Goal: Find specific page/section: Find specific page/section

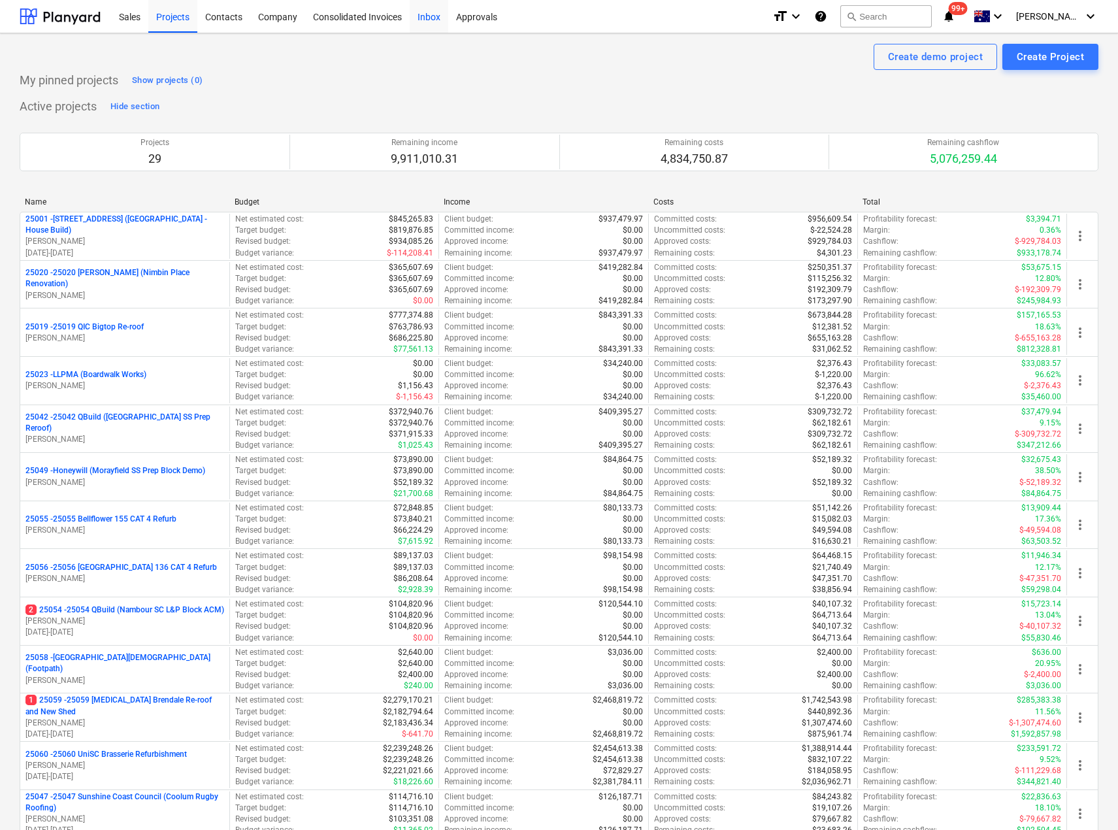
click at [431, 19] on div "Inbox" at bounding box center [429, 15] width 39 height 33
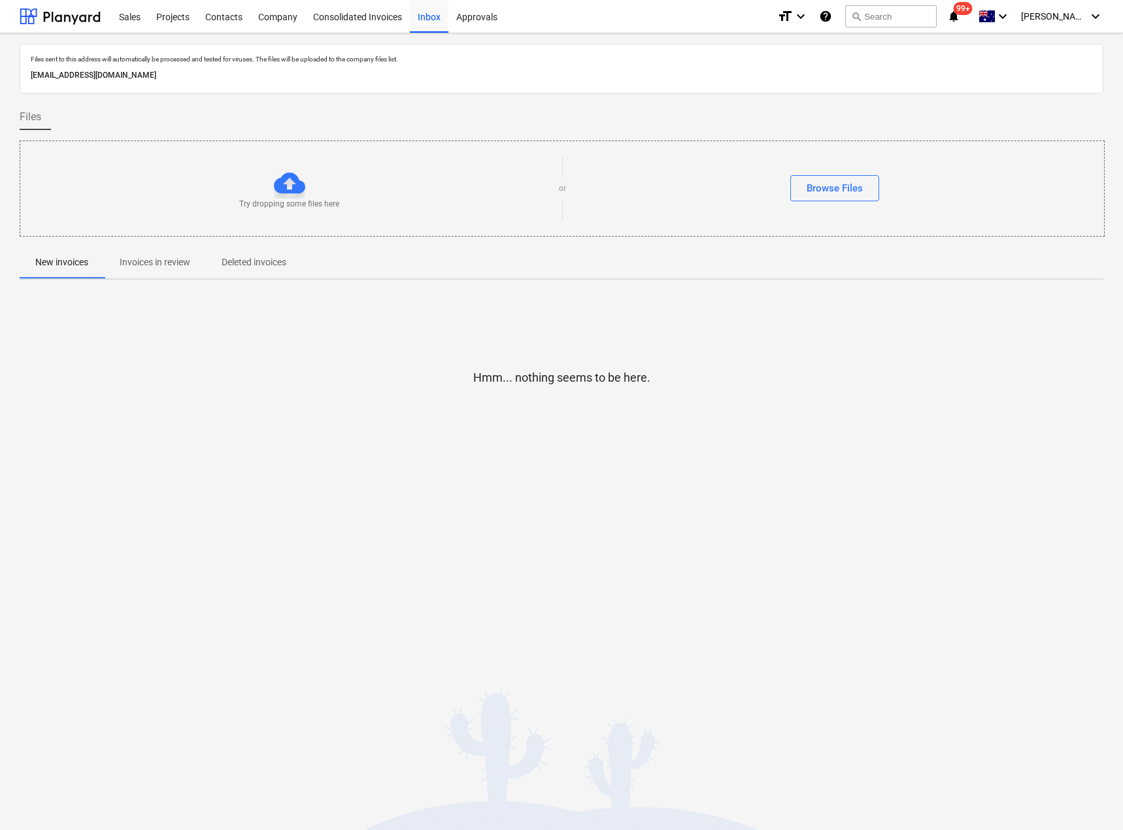
click at [141, 260] on p "Invoices in review" at bounding box center [155, 262] width 71 height 14
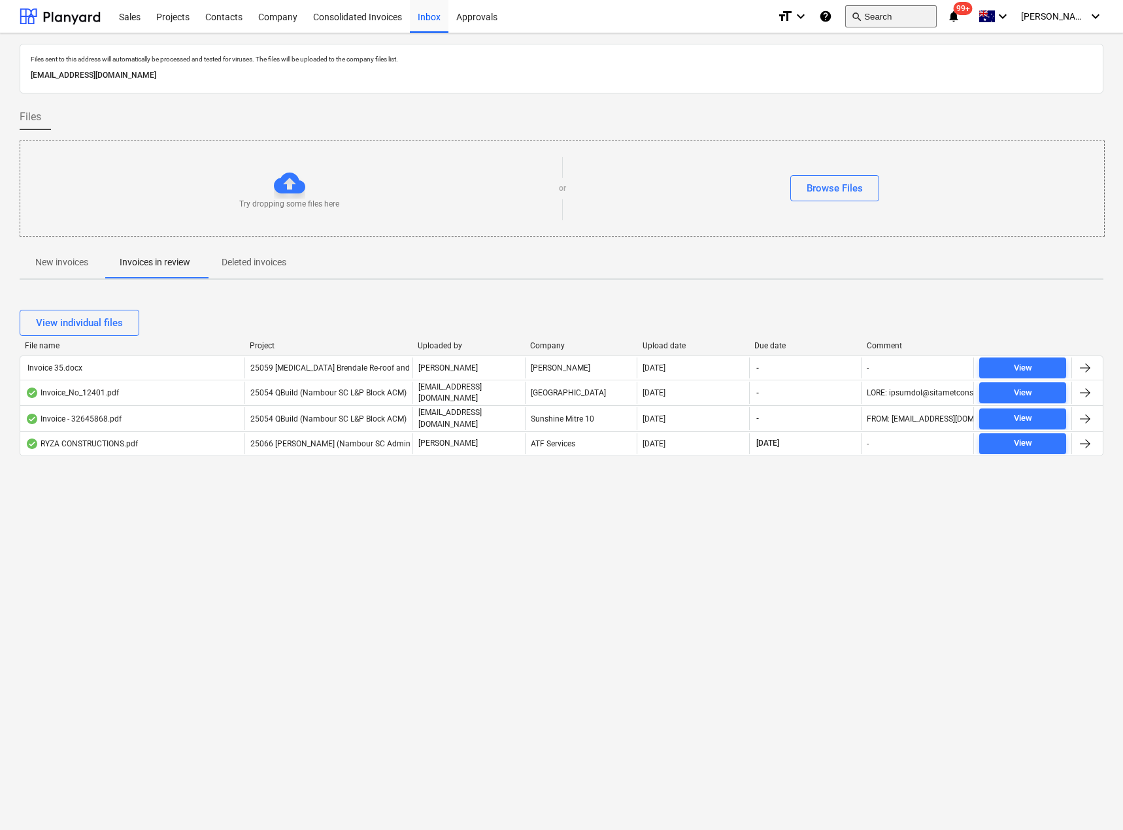
click at [936, 16] on button "search Search" at bounding box center [890, 16] width 91 height 22
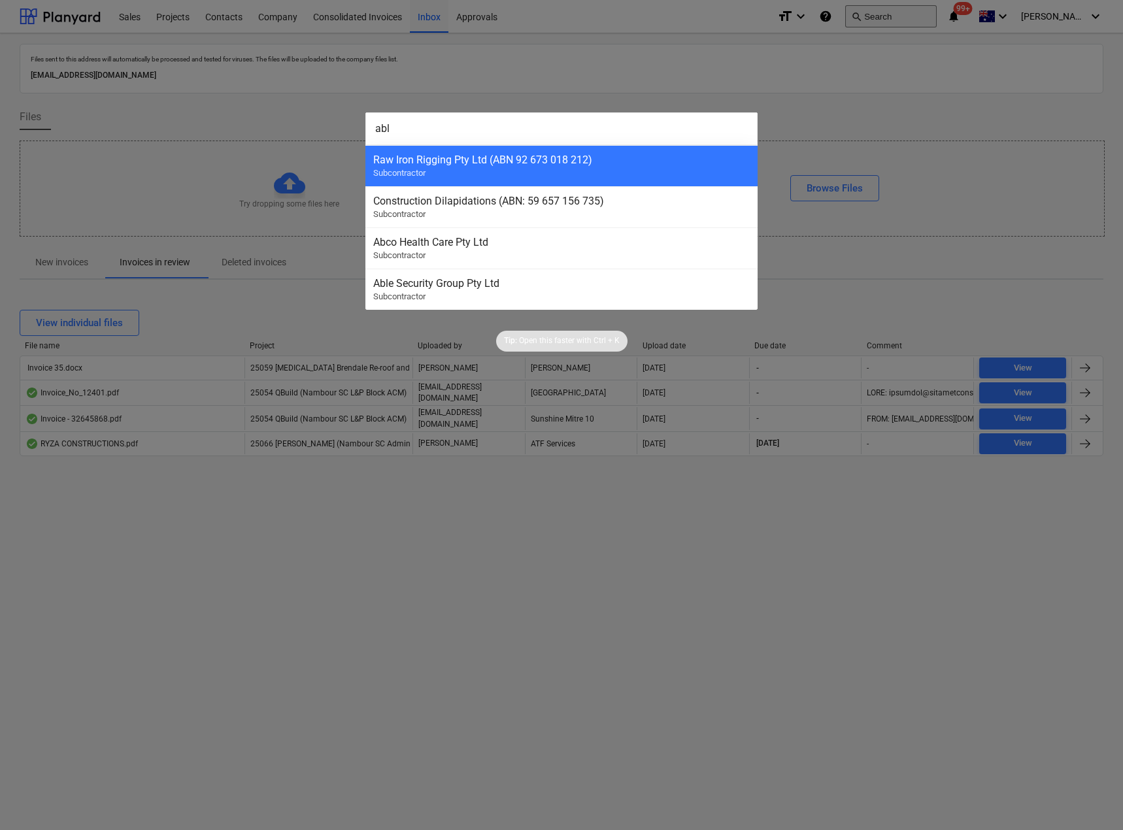
type input "able"
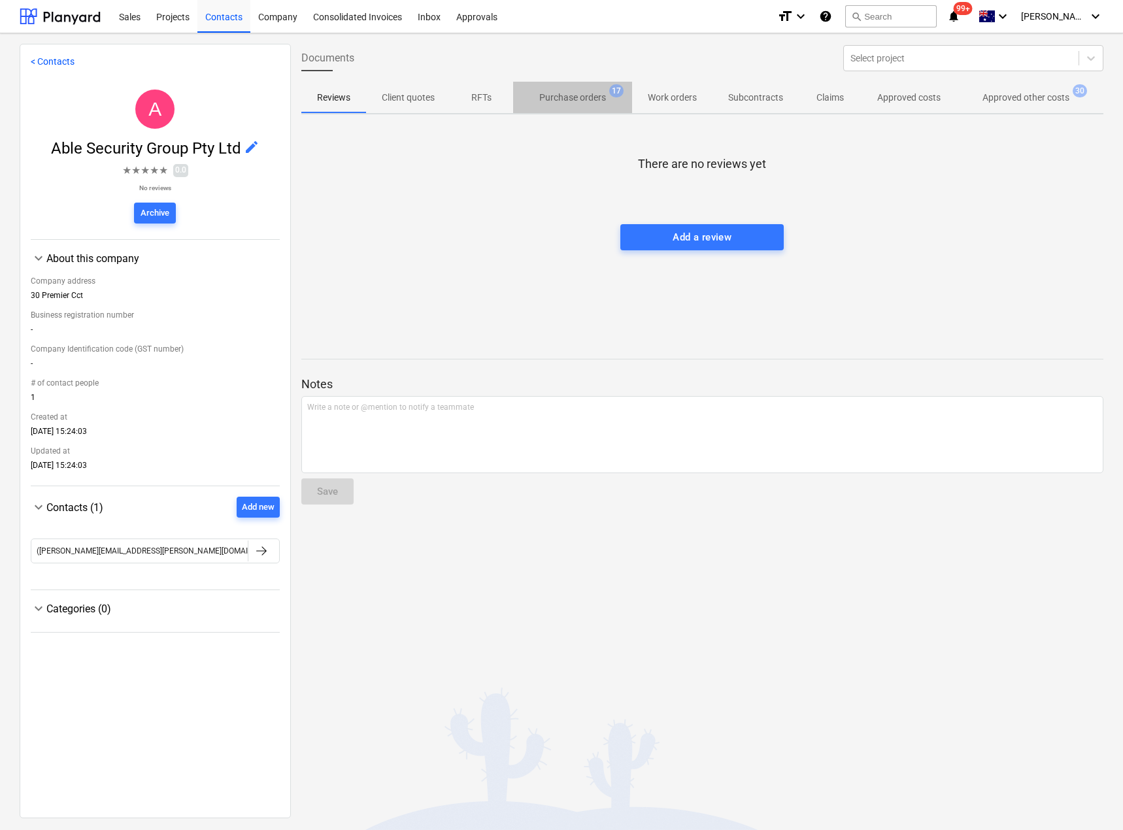
click at [555, 93] on p "Purchase orders" at bounding box center [572, 98] width 67 height 14
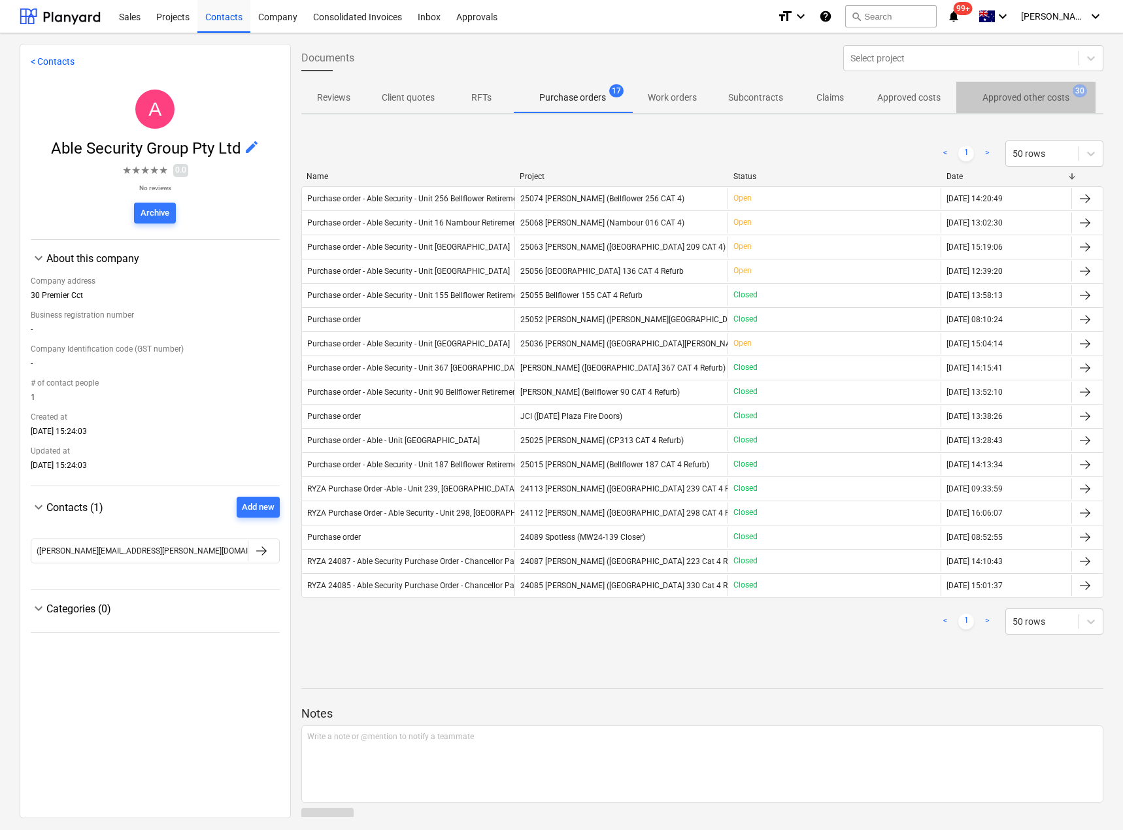
click at [998, 97] on p "Approved other costs" at bounding box center [1025, 98] width 87 height 14
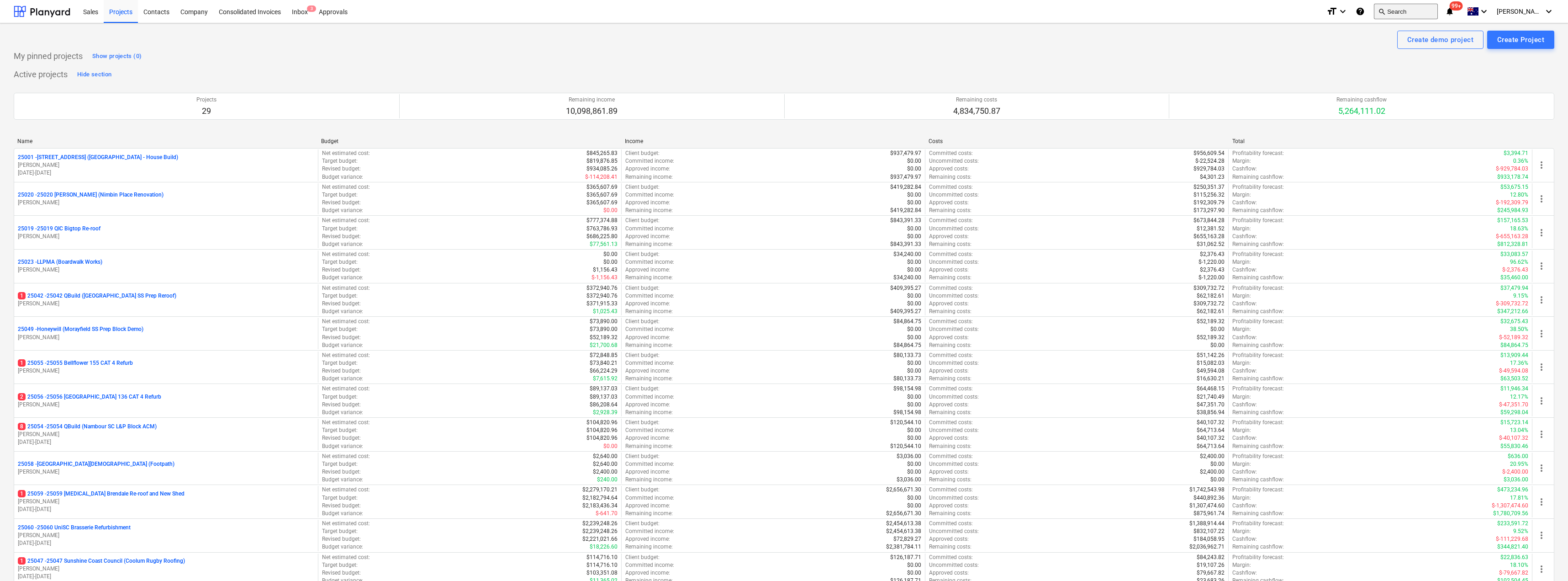
click at [1428, 15] on button "search Search" at bounding box center [1406, 11] width 64 height 15
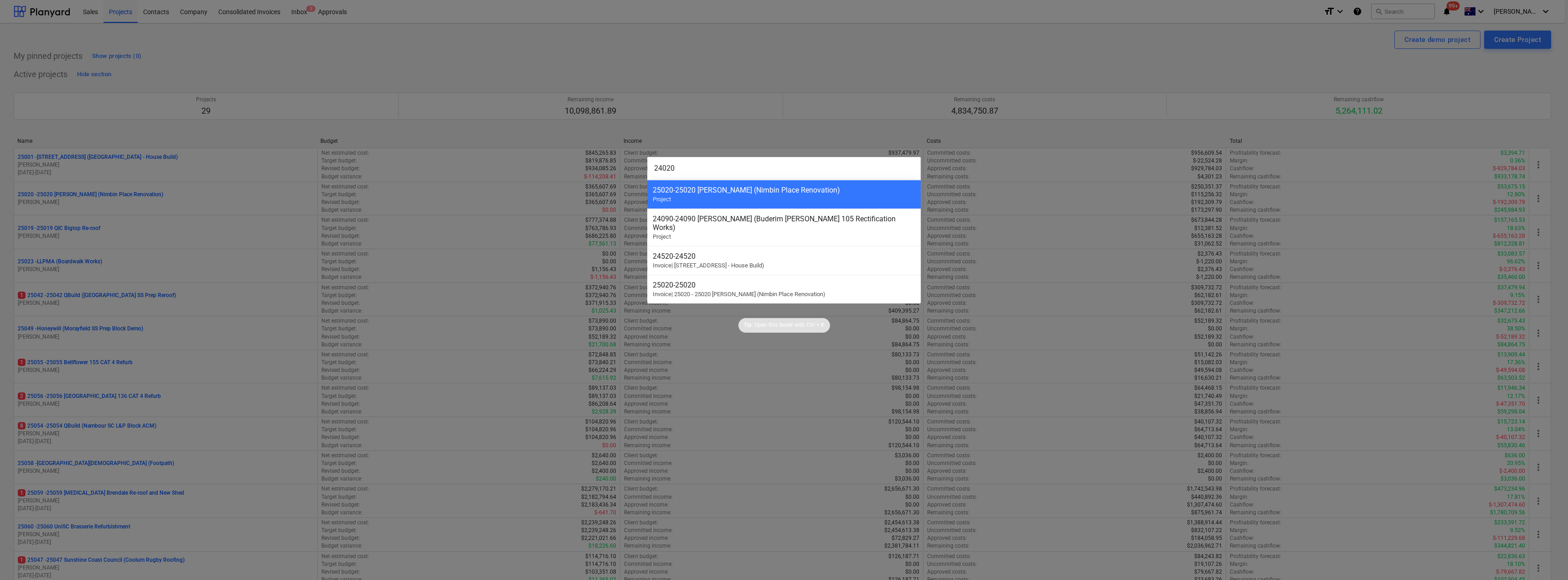
type input "24020"
click at [845, 67] on div at bounding box center [784, 290] width 1568 height 580
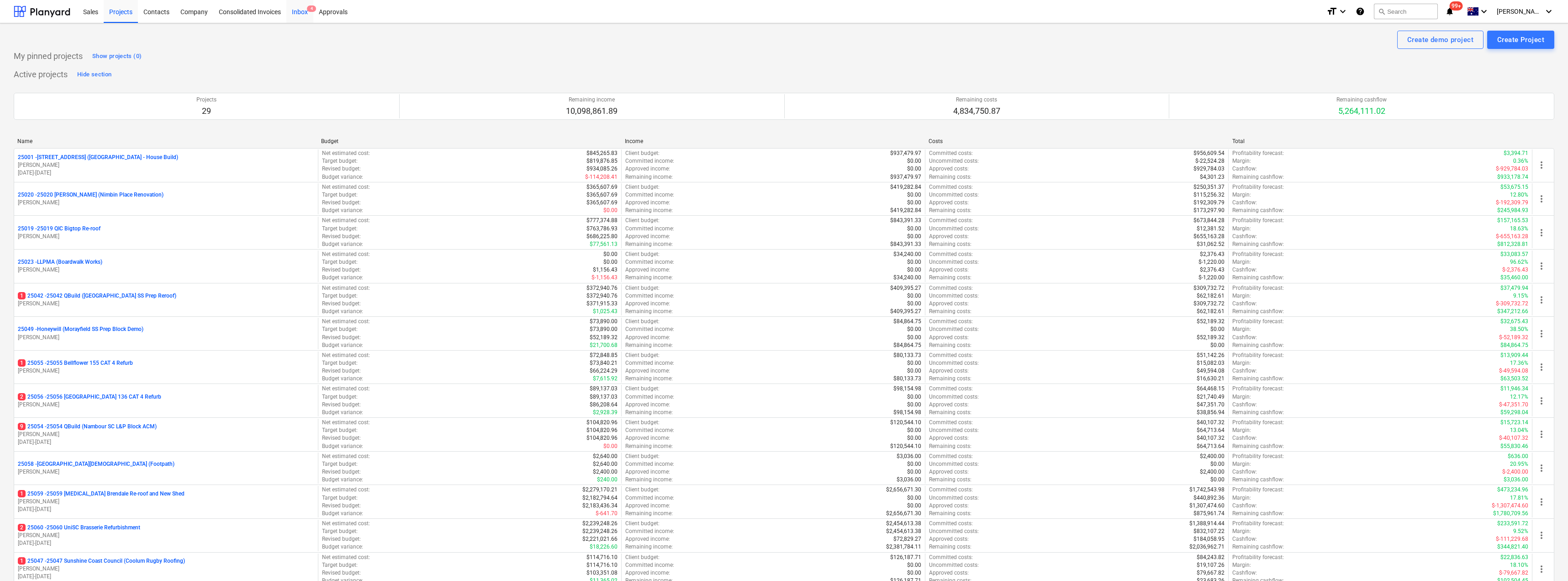
click at [300, 7] on div "Inbox 4" at bounding box center [300, 10] width 27 height 23
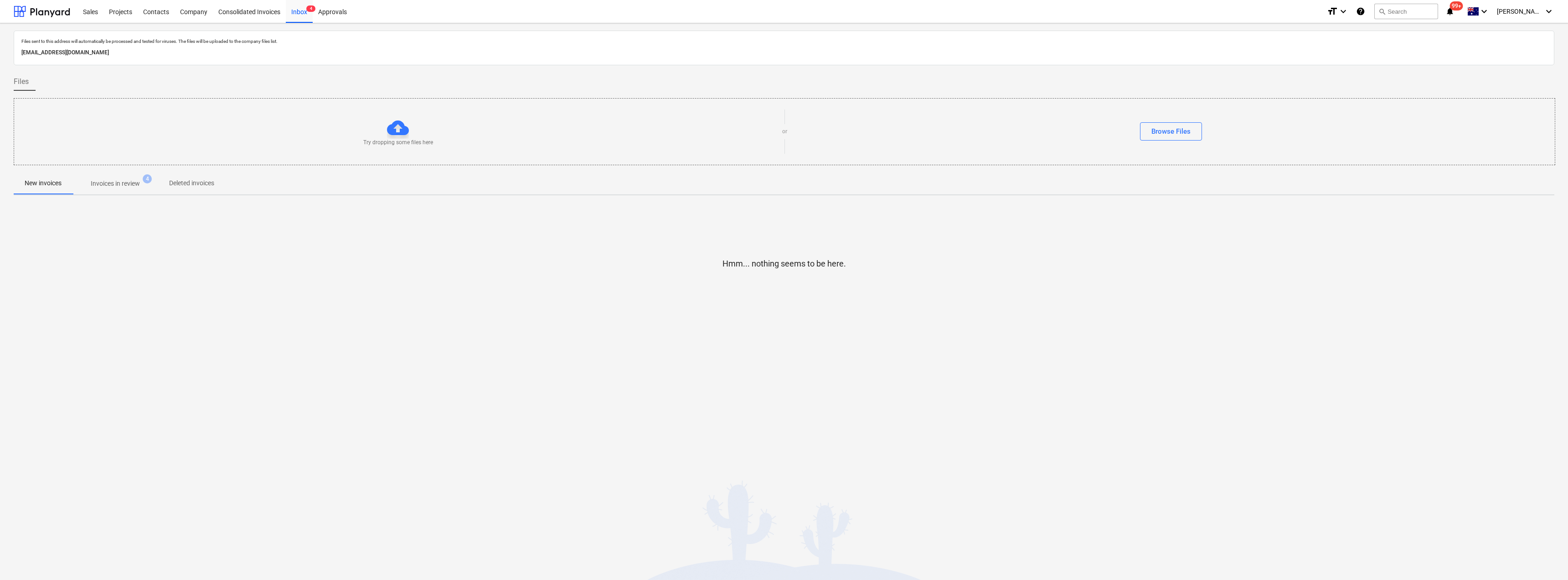
click at [113, 179] on p "Invoices in review" at bounding box center [115, 184] width 50 height 10
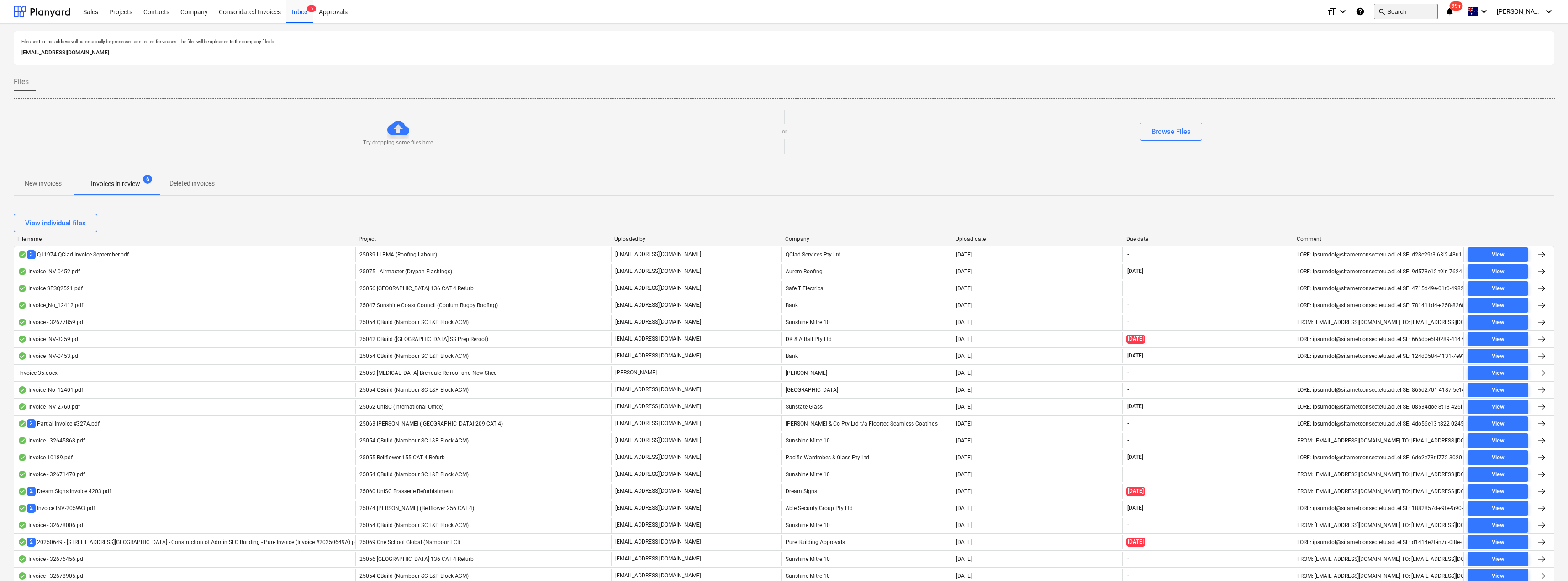
click at [1386, 11] on span "search" at bounding box center [1381, 11] width 7 height 7
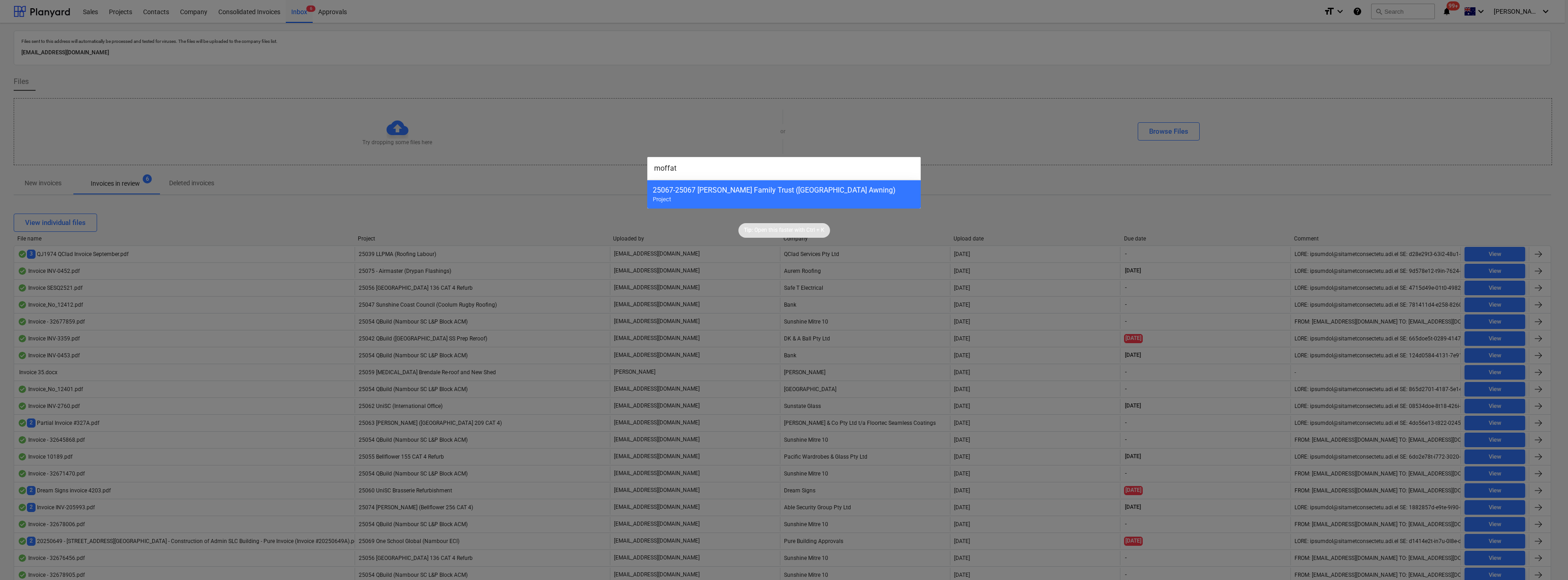
type input "moffat"
